Goal: Find specific page/section: Find specific page/section

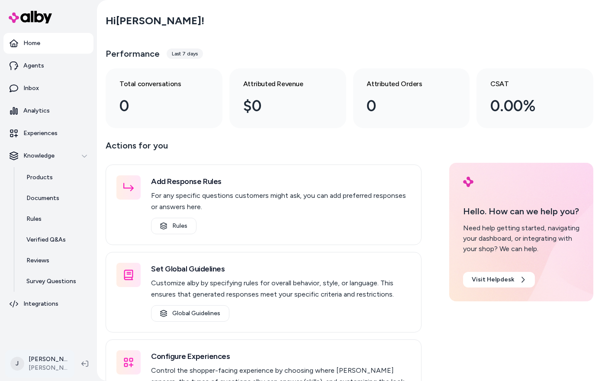
click at [40, 365] on html "Home Agents Inbox Analytics Experiences Knowledge Products Documents Rules Veri…" at bounding box center [301, 190] width 602 height 381
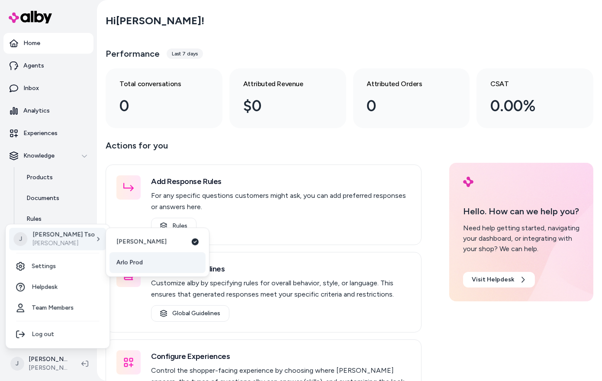
click at [141, 262] on span "Arlo Prod" at bounding box center [129, 262] width 26 height 9
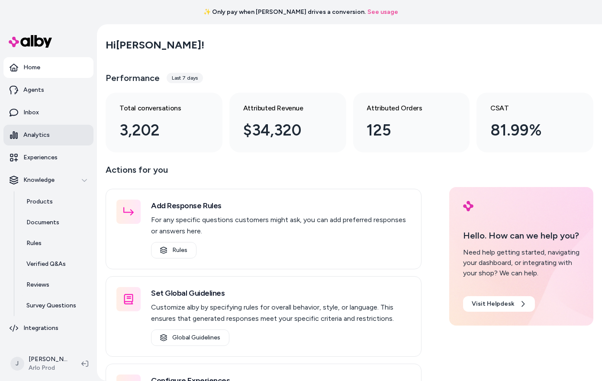
click at [35, 135] on p "Analytics" at bounding box center [36, 135] width 26 height 9
